Goal: Information Seeking & Learning: Check status

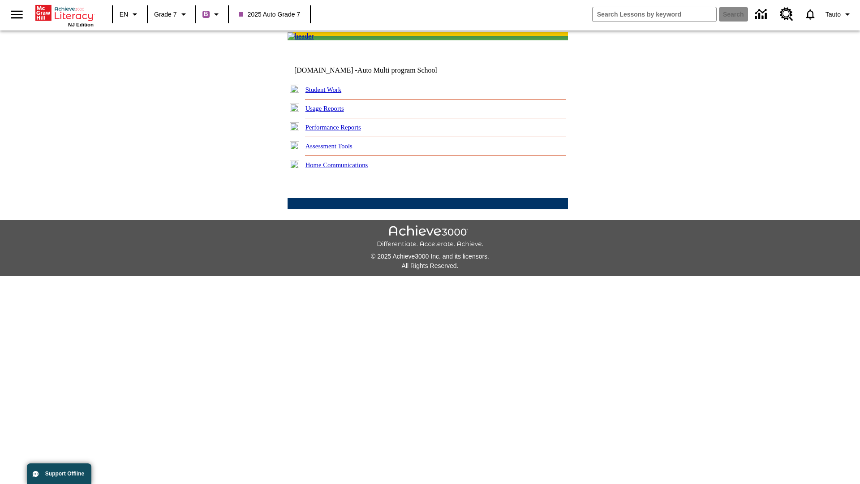
click at [343, 131] on link "Performance Reports" at bounding box center [333, 127] width 56 height 7
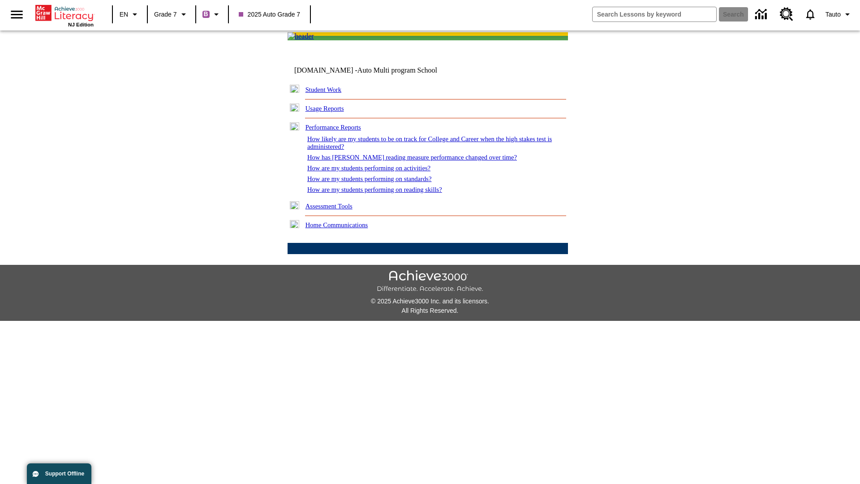
click at [384, 193] on link "How are my students performing on reading skills?" at bounding box center [374, 189] width 135 height 7
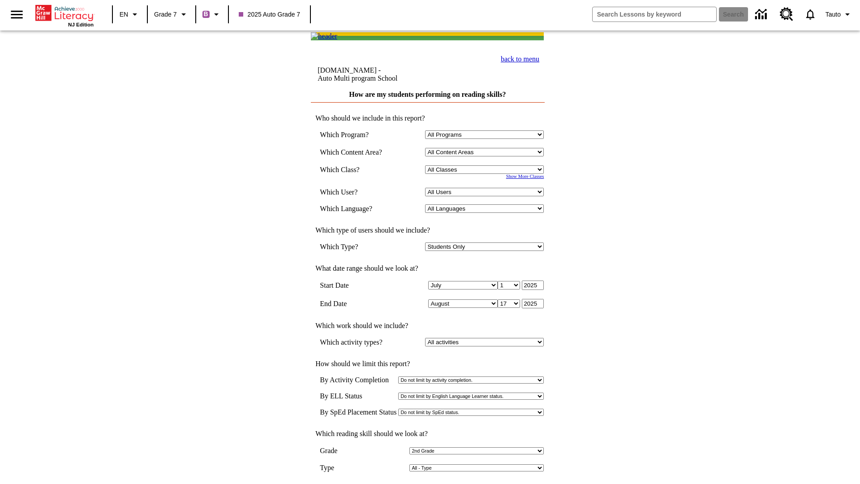
select select "2"
click at [428, 483] on input "View Report" at bounding box center [427, 493] width 43 height 10
select select "2348140"
